Goal: Information Seeking & Learning: Learn about a topic

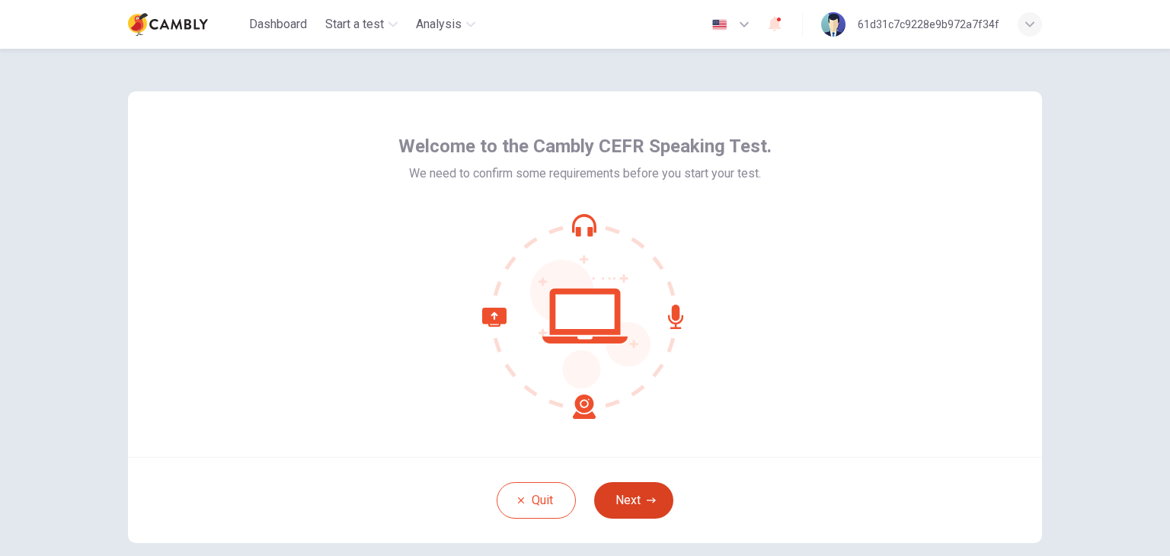
click at [617, 485] on button "Next" at bounding box center [633, 500] width 79 height 37
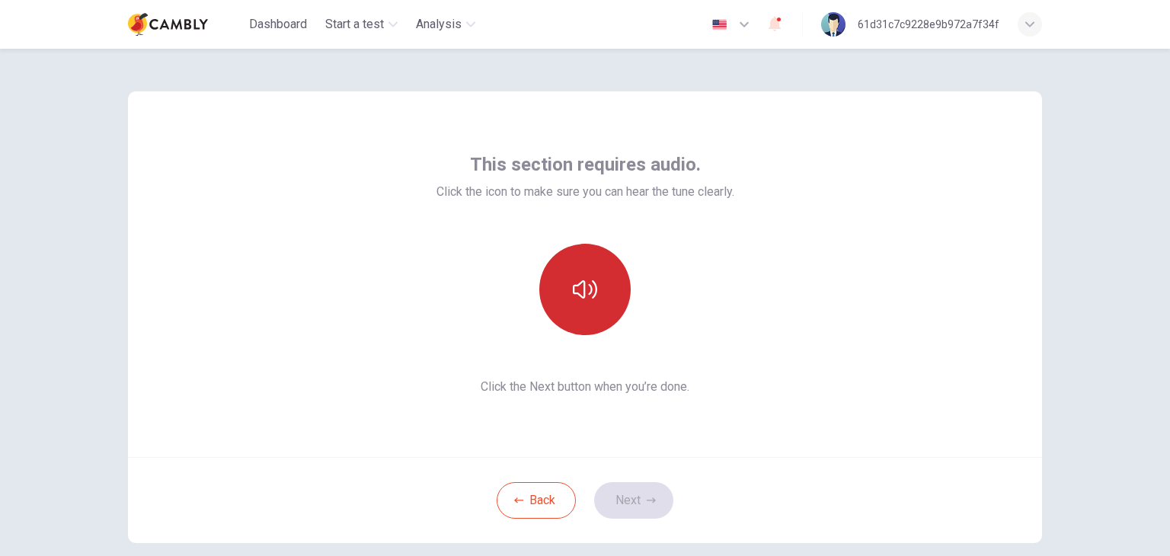
click at [588, 287] on icon "button" at bounding box center [585, 289] width 24 height 18
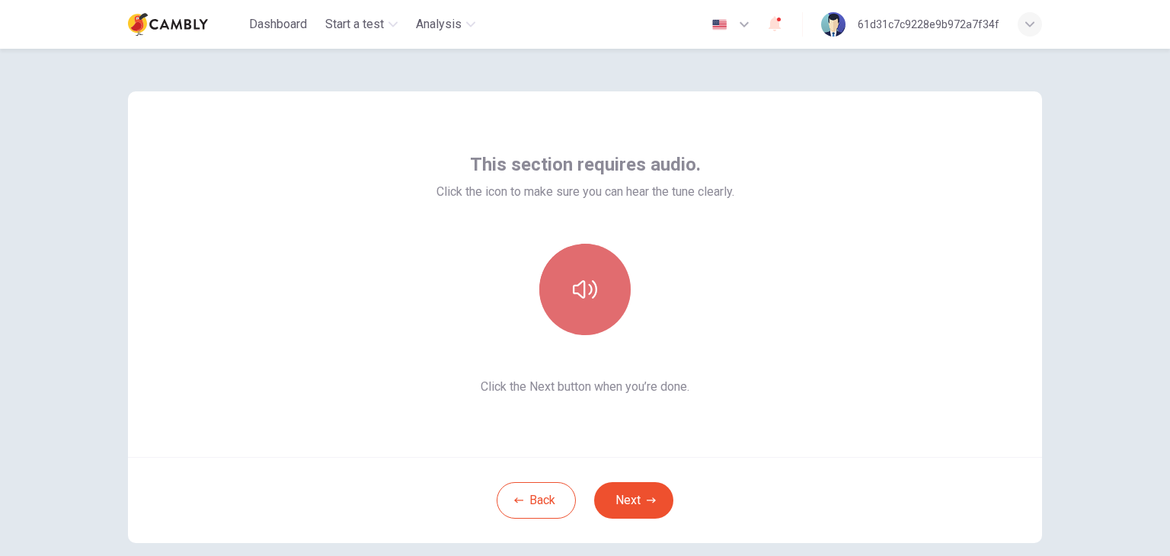
click at [588, 290] on icon "button" at bounding box center [585, 289] width 24 height 18
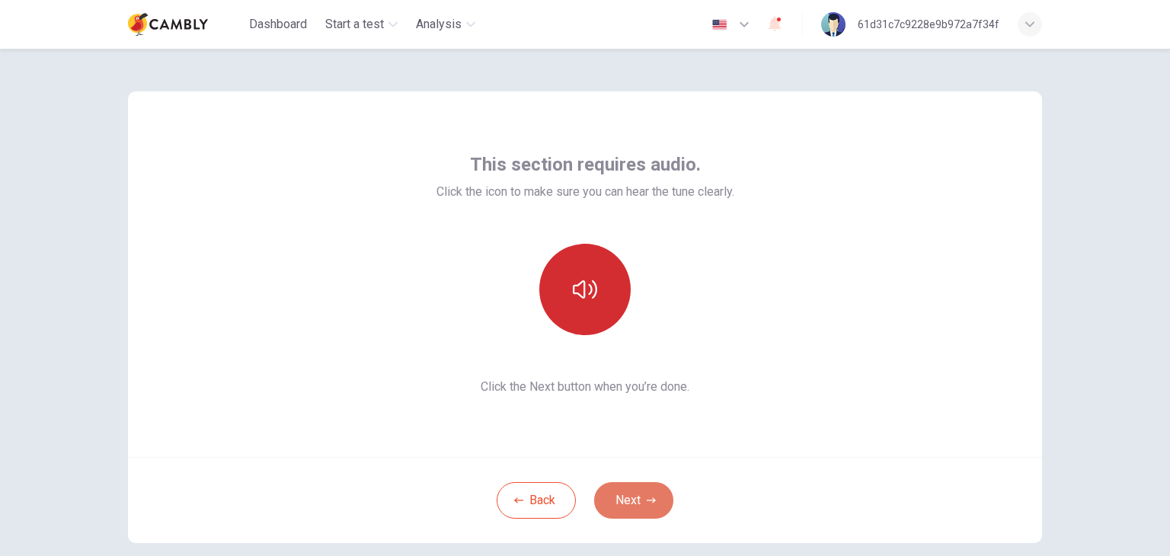
click at [625, 496] on button "Next" at bounding box center [633, 500] width 79 height 37
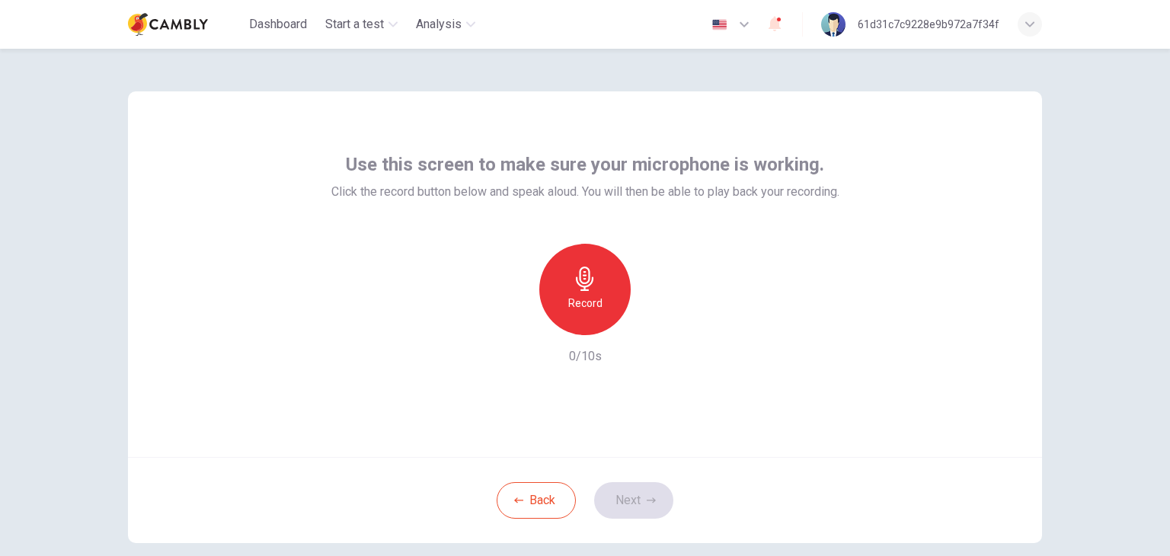
click at [594, 319] on div "Record" at bounding box center [584, 289] width 91 height 91
click at [594, 317] on div "Stop" at bounding box center [584, 289] width 91 height 91
click at [625, 497] on button "Next" at bounding box center [633, 500] width 79 height 37
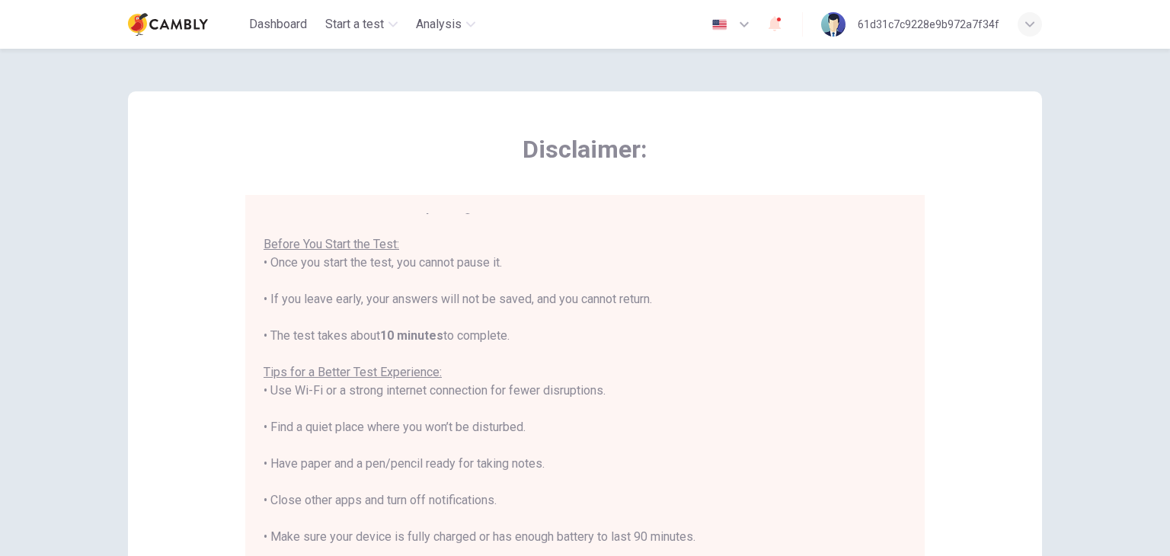
scroll to position [18, 0]
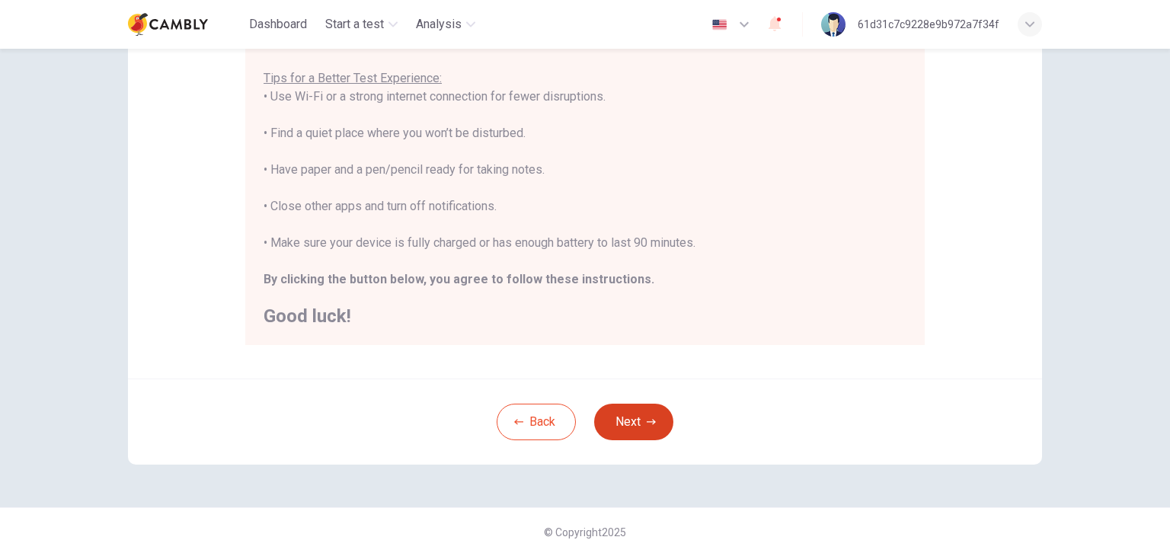
click at [652, 420] on button "Next" at bounding box center [633, 422] width 79 height 37
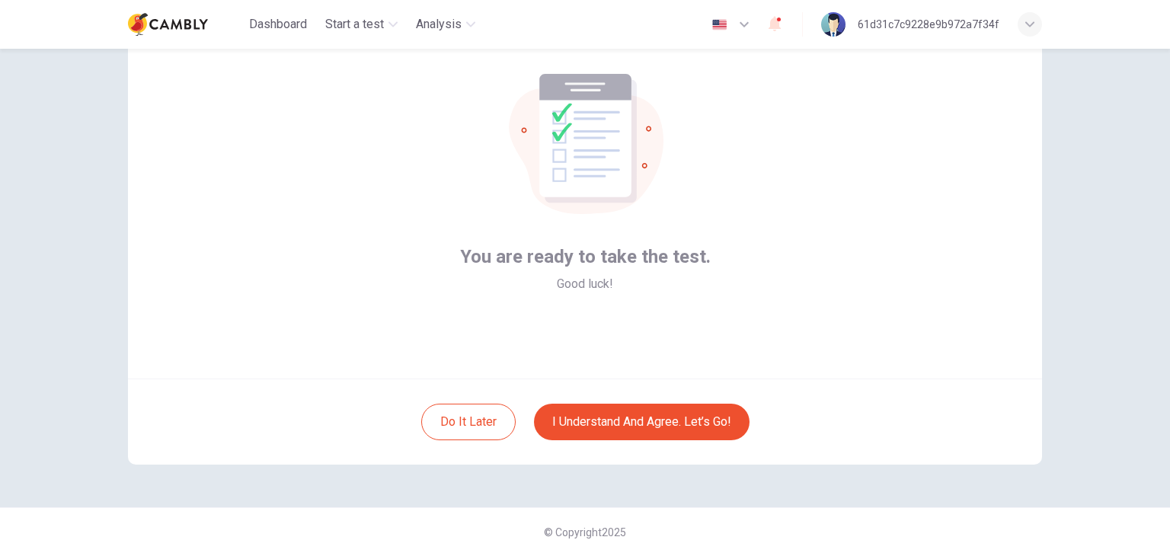
scroll to position [2, 0]
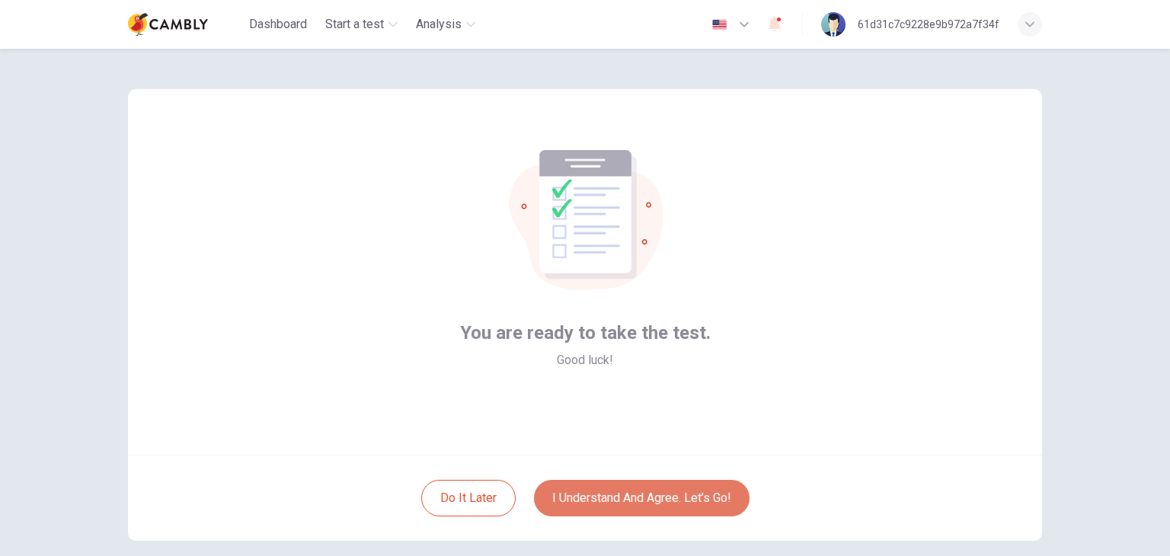
click at [642, 491] on button "I understand and agree. Let’s go!" at bounding box center [642, 498] width 216 height 37
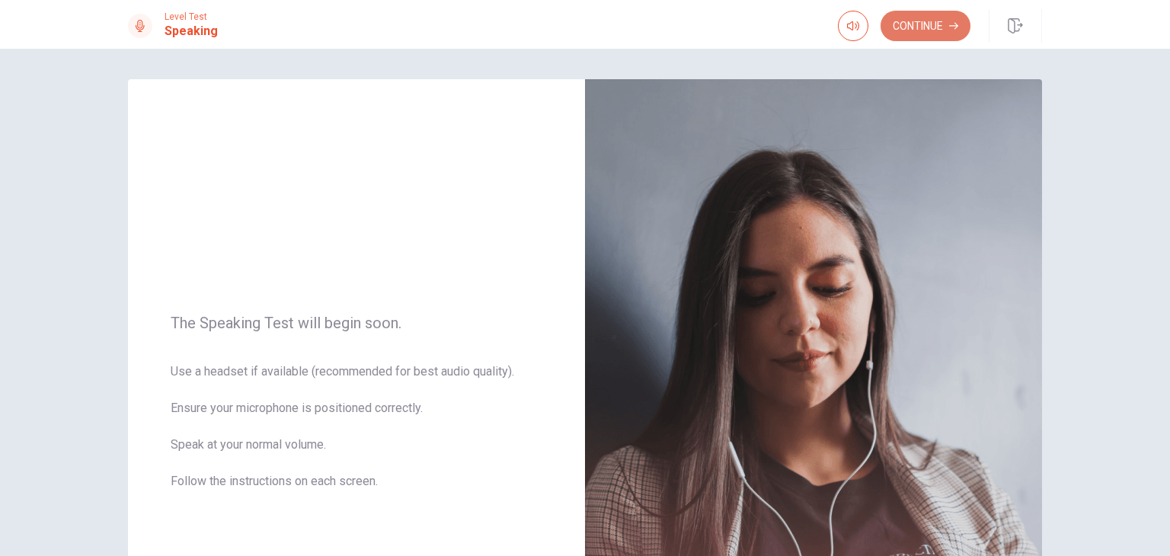
click at [950, 25] on icon "button" at bounding box center [953, 25] width 9 height 9
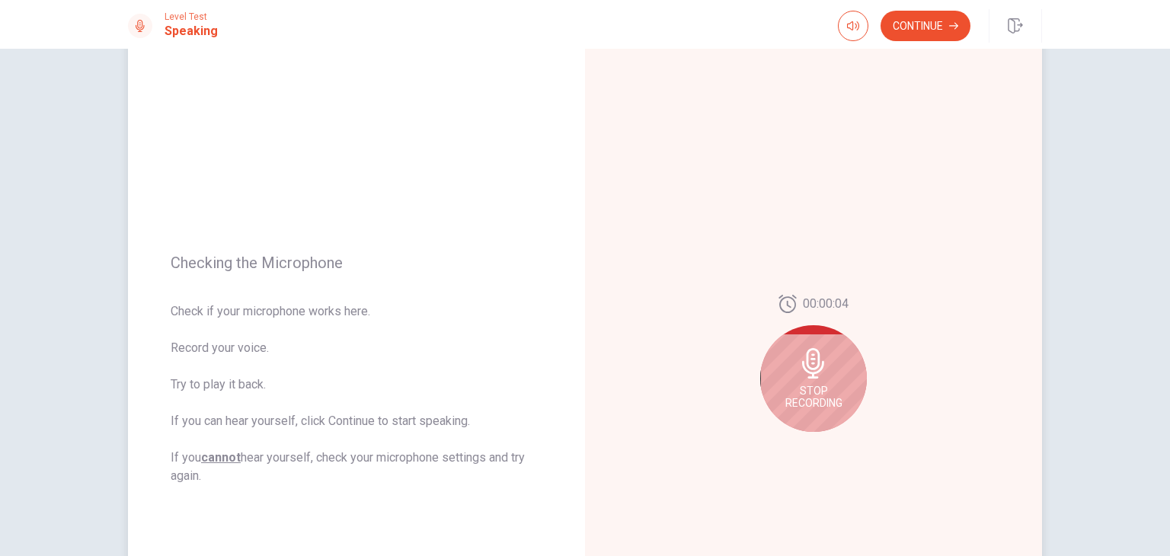
scroll to position [76, 0]
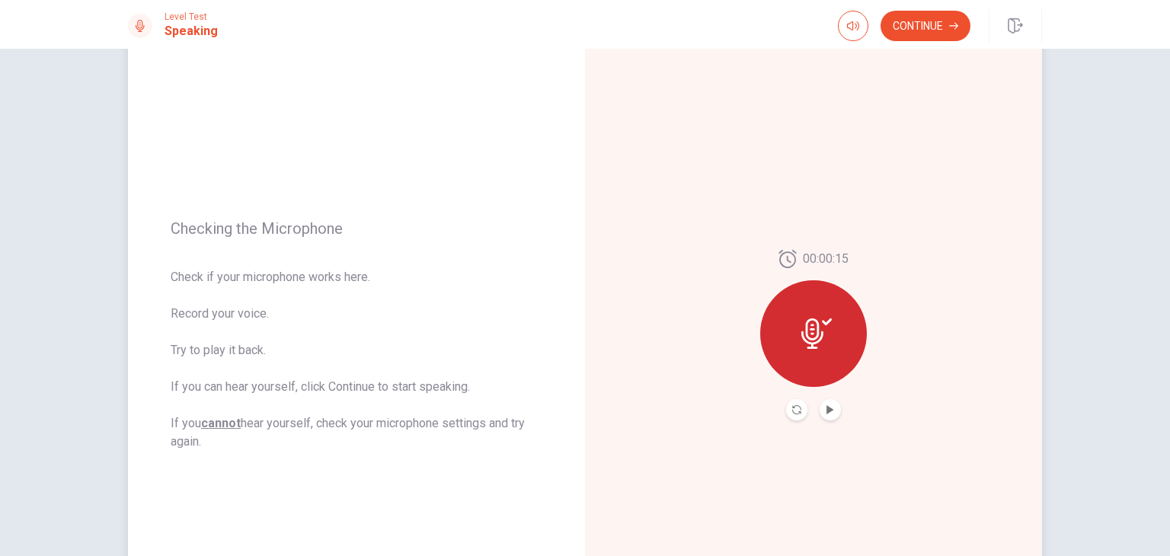
click at [819, 413] on button "Play Audio" at bounding box center [829, 409] width 21 height 21
click at [836, 466] on div "00:00:15" at bounding box center [813, 335] width 457 height 664
click at [937, 24] on button "Continue" at bounding box center [925, 26] width 90 height 30
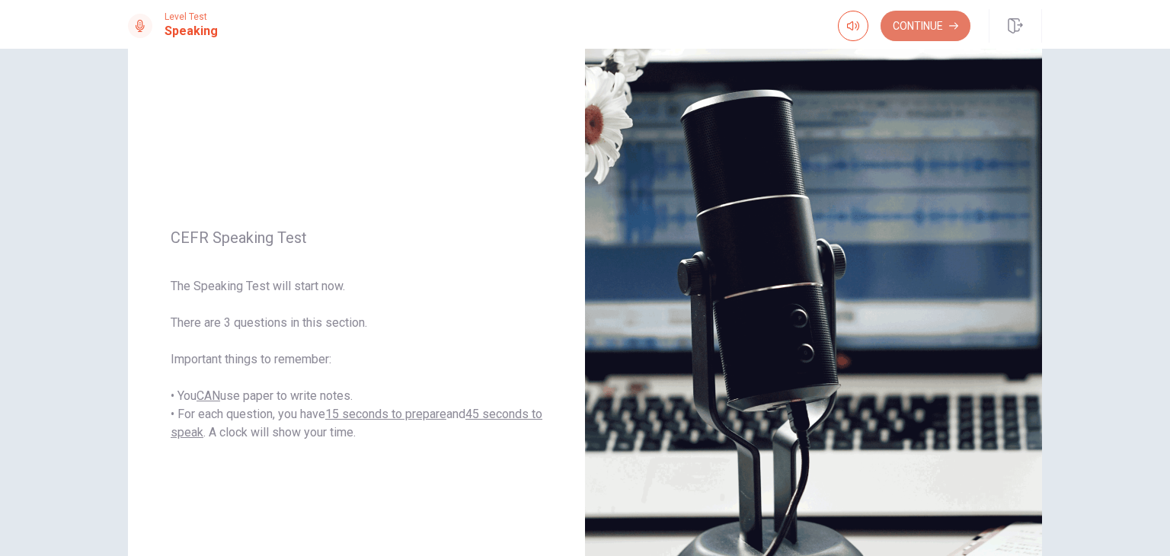
click at [903, 32] on button "Continue" at bounding box center [925, 26] width 90 height 30
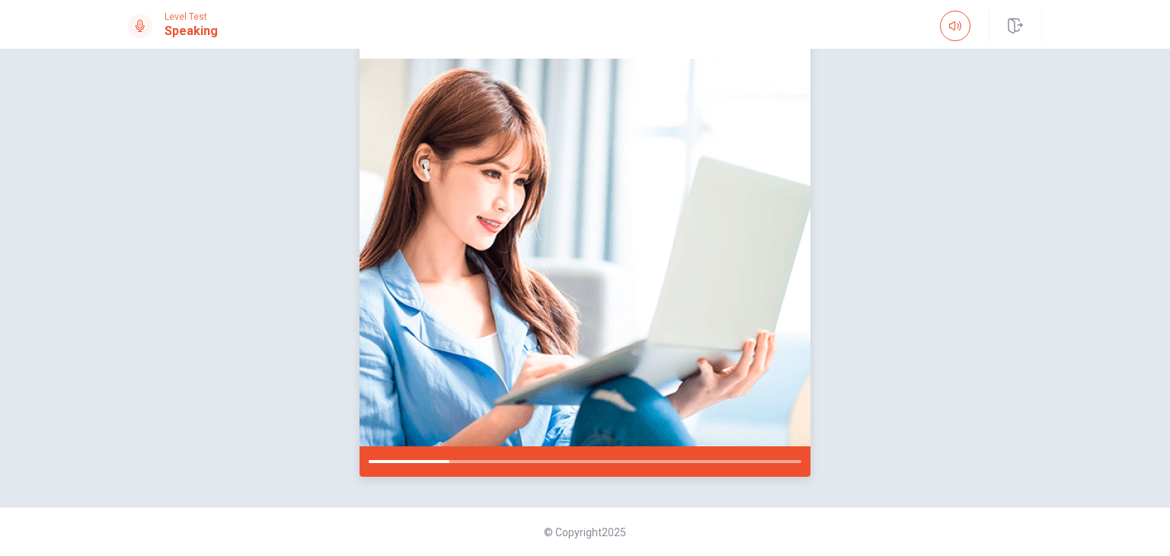
scroll to position [36, 0]
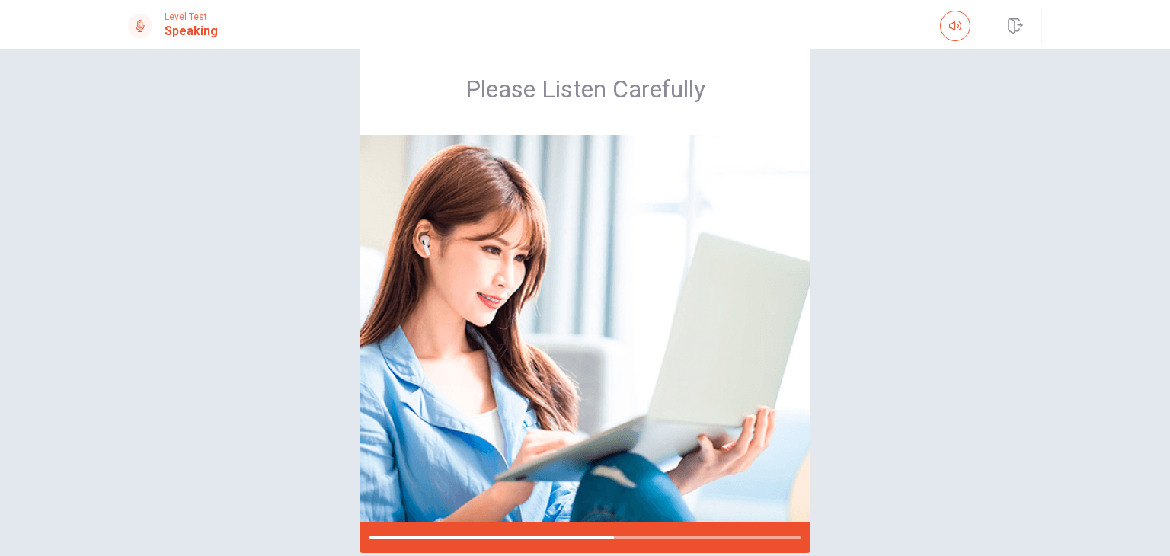
click at [826, 333] on div "Please Listen Carefully" at bounding box center [585, 298] width 963 height 510
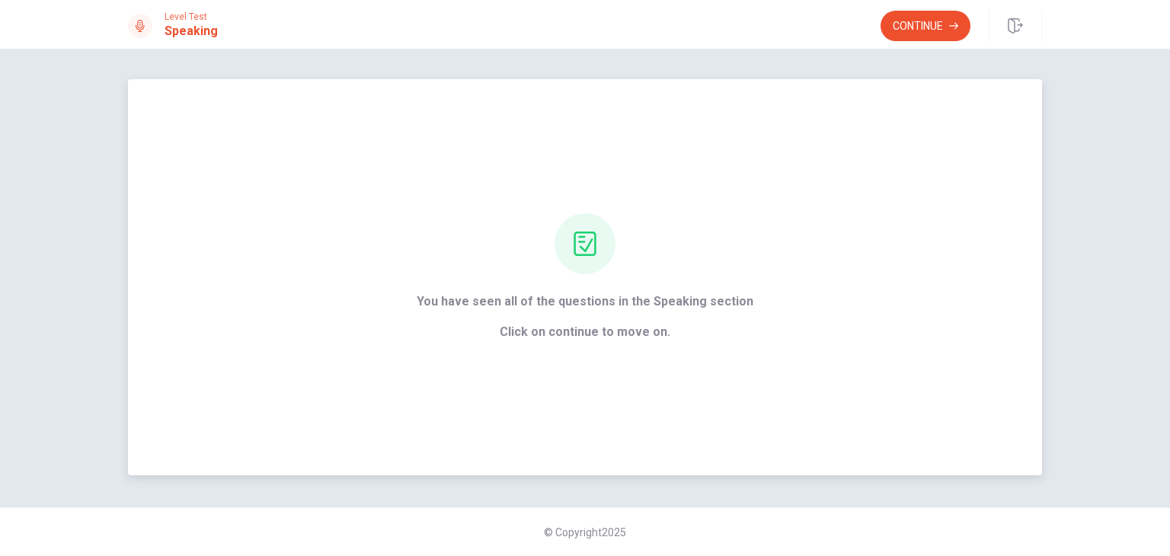
scroll to position [0, 0]
click at [904, 25] on button "Continue" at bounding box center [925, 26] width 90 height 30
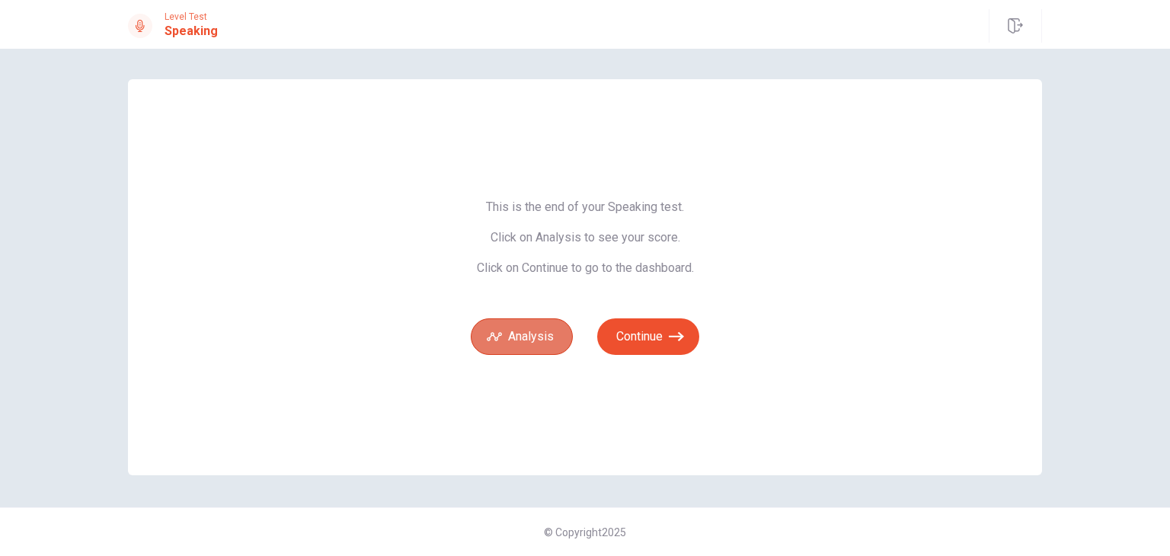
click at [526, 334] on button "Analysis" at bounding box center [522, 336] width 102 height 37
